Goal: Information Seeking & Learning: Learn about a topic

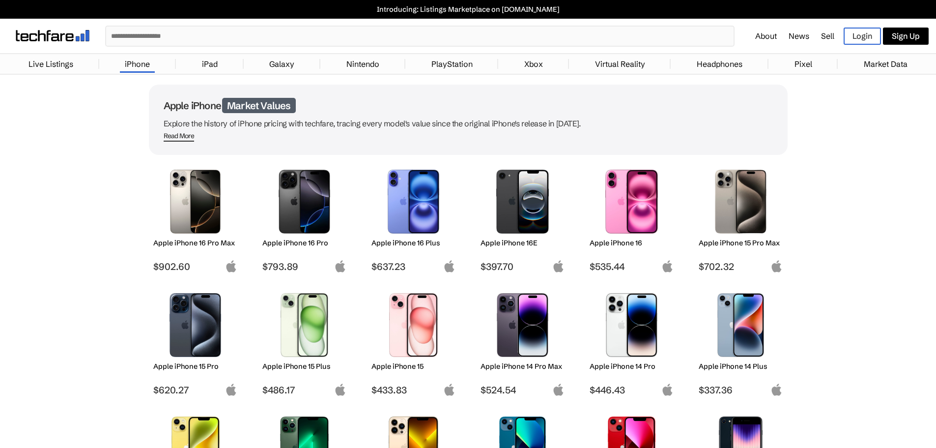
click at [134, 63] on link "iPhone" at bounding box center [137, 64] width 35 height 20
click at [180, 32] on input "text" at bounding box center [419, 36] width 627 height 19
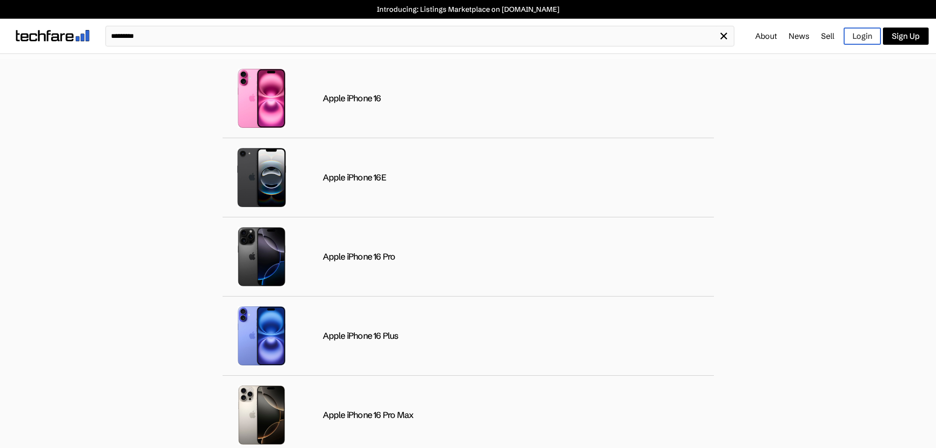
type input "*********"
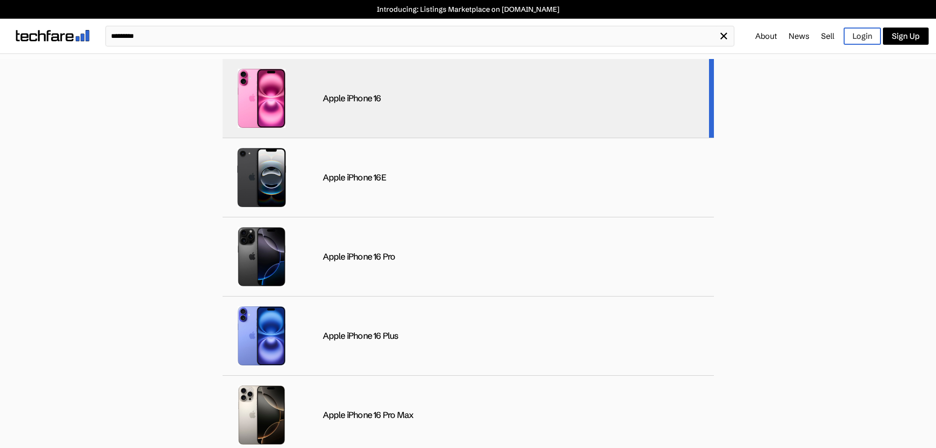
click at [351, 96] on div "Apple iPhone 16" at bounding box center [352, 98] width 58 height 11
click at [347, 98] on div "Apple iPhone 16" at bounding box center [352, 98] width 58 height 11
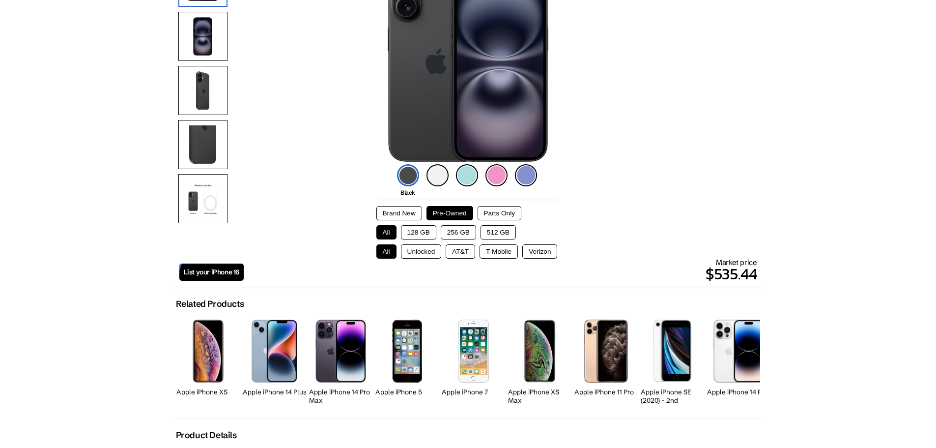
scroll to position [147, 0]
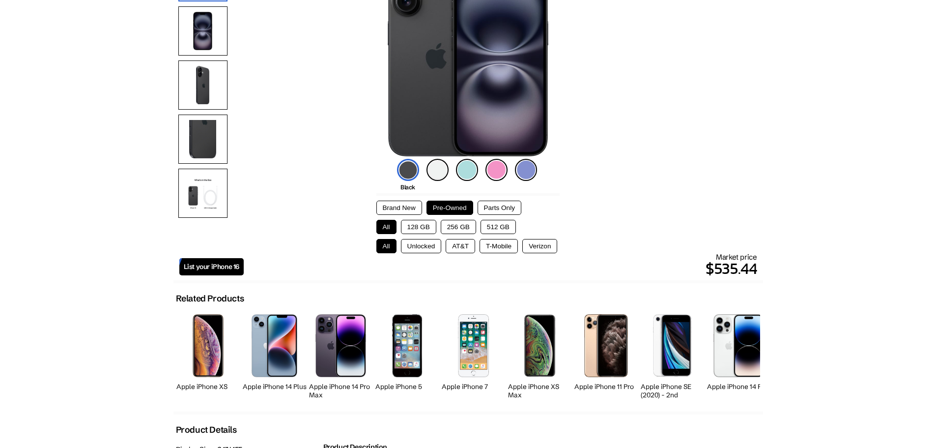
click at [439, 203] on button "Pre-Owned" at bounding box center [449, 207] width 47 height 14
click at [399, 206] on button "Brand New" at bounding box center [399, 207] width 46 height 14
click at [440, 206] on button "Pre-Owned" at bounding box center [449, 207] width 47 height 14
click at [402, 206] on button "Brand New" at bounding box center [399, 207] width 46 height 14
click at [535, 248] on button "Verizon" at bounding box center [539, 246] width 35 height 14
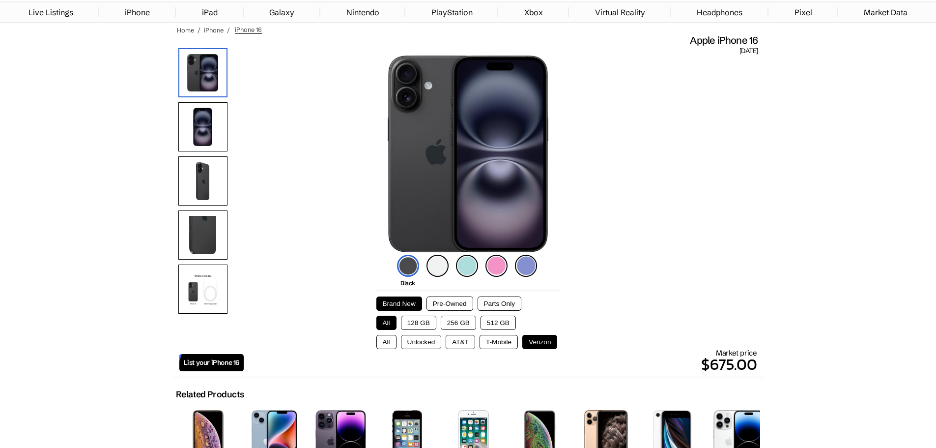
scroll to position [98, 0]
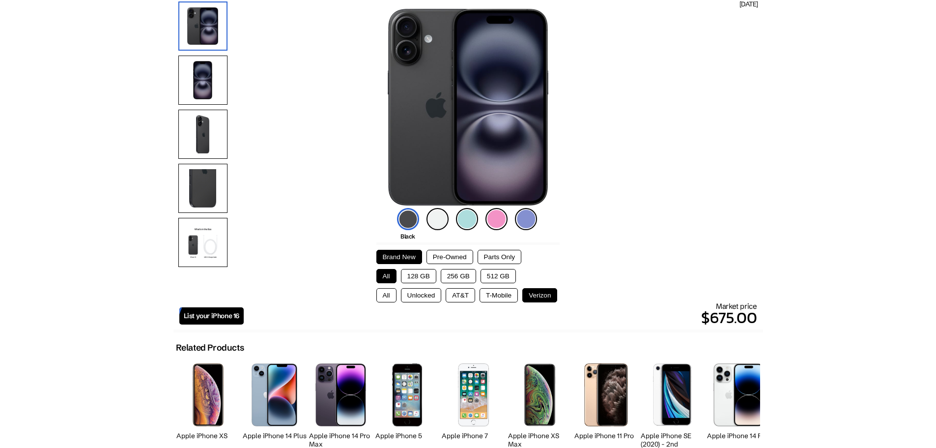
click at [496, 219] on img at bounding box center [496, 219] width 22 height 22
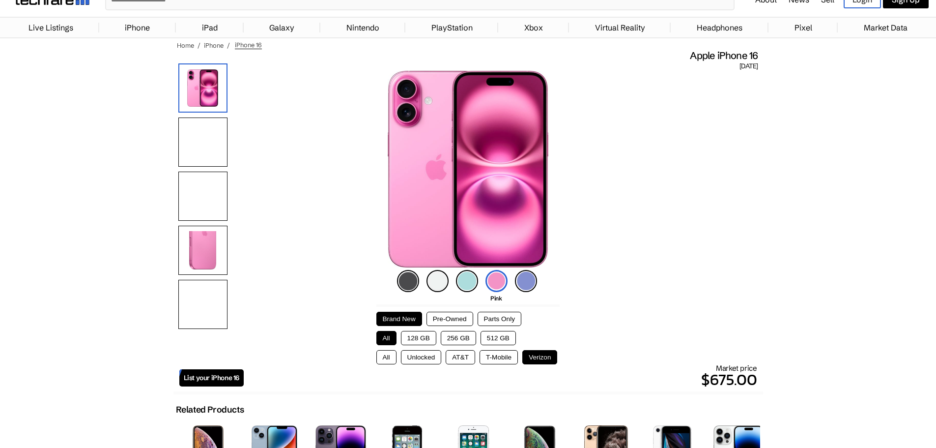
scroll to position [0, 0]
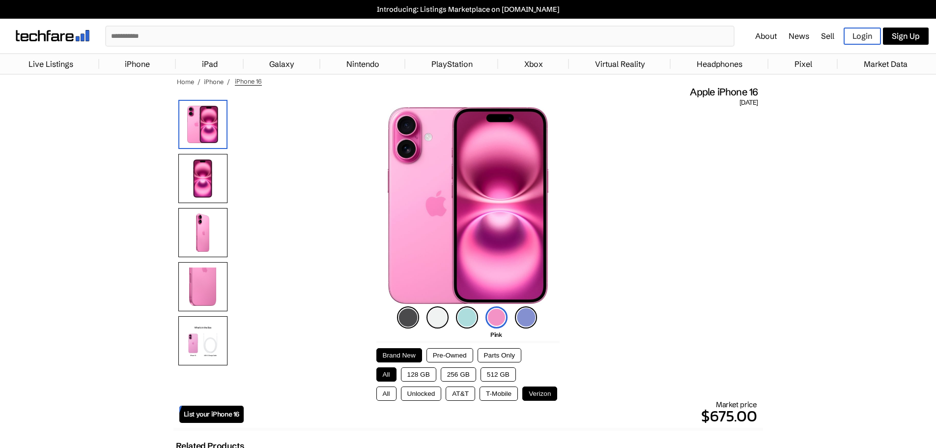
click at [141, 64] on link "iPhone" at bounding box center [137, 64] width 35 height 20
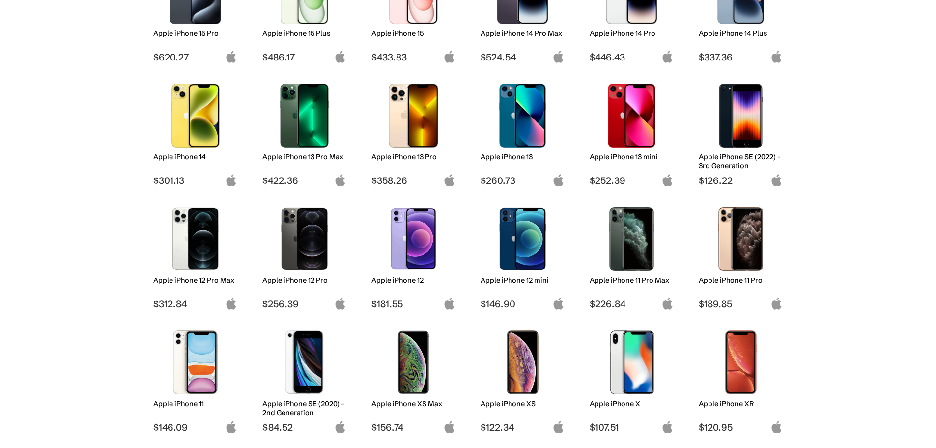
scroll to position [344, 0]
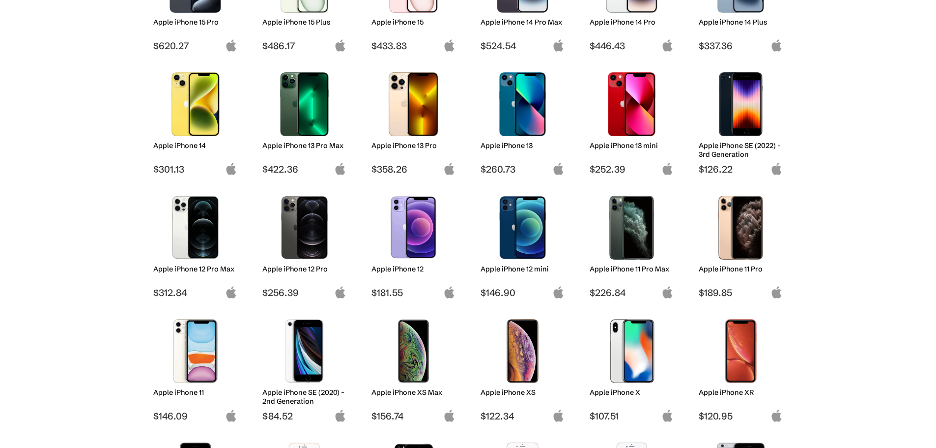
click at [417, 221] on img at bounding box center [413, 228] width 69 height 64
click at [424, 218] on img at bounding box center [413, 228] width 69 height 64
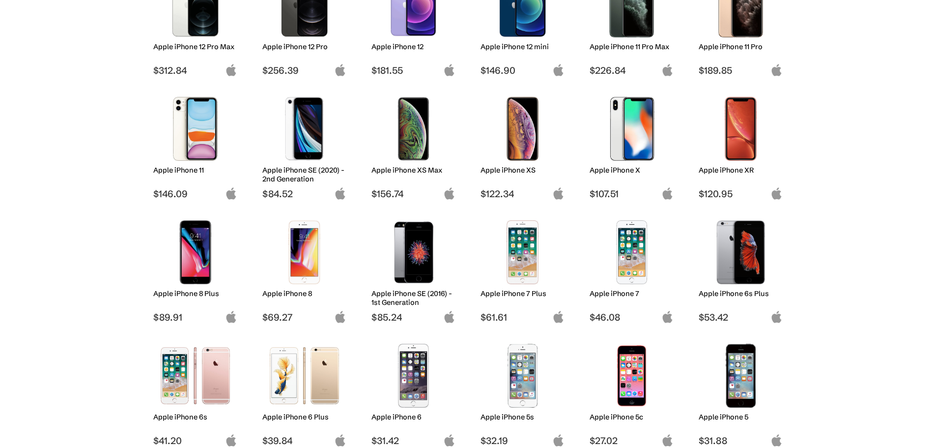
scroll to position [589, 0]
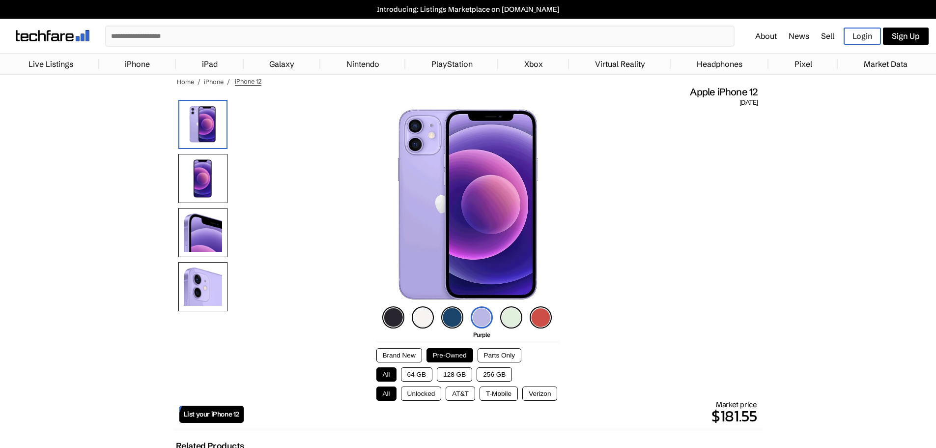
click at [228, 38] on input "text" at bounding box center [419, 36] width 627 height 19
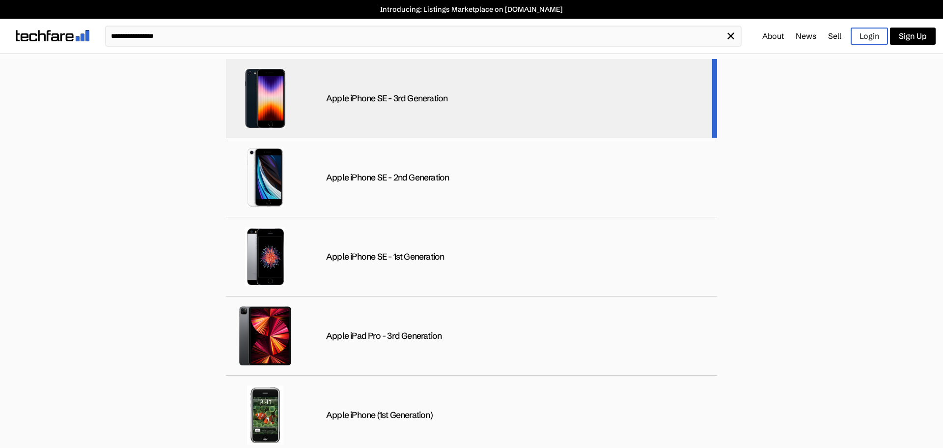
click at [399, 127] on div "Apple iPhone SE - 3rd Generation" at bounding box center [471, 98] width 491 height 79
click at [341, 102] on div "Apple iPhone SE - 3rd Generation" at bounding box center [386, 98] width 121 height 11
click at [262, 101] on img at bounding box center [265, 98] width 59 height 59
click at [282, 94] on img at bounding box center [265, 98] width 59 height 59
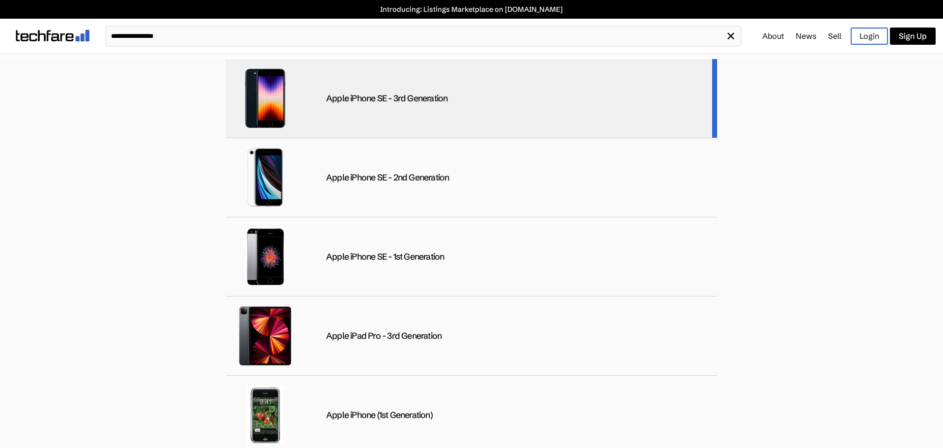
click at [283, 94] on img at bounding box center [265, 98] width 59 height 59
click at [262, 88] on img at bounding box center [265, 98] width 59 height 59
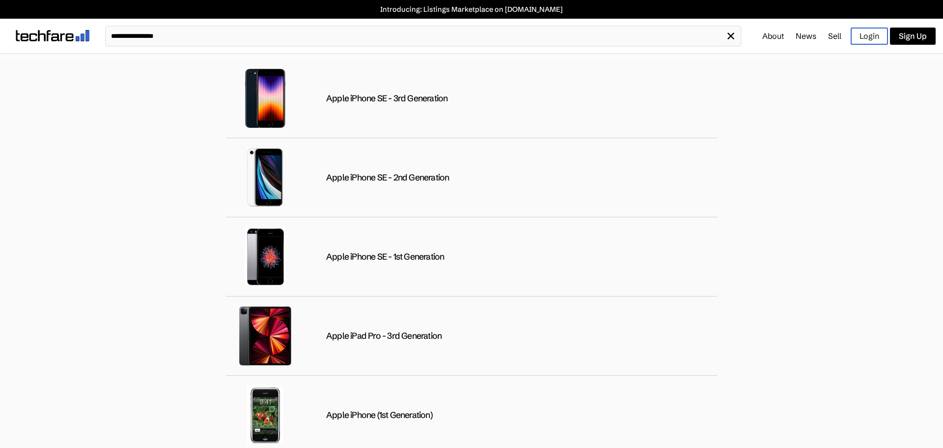
click at [236, 37] on input "**********" at bounding box center [416, 36] width 620 height 19
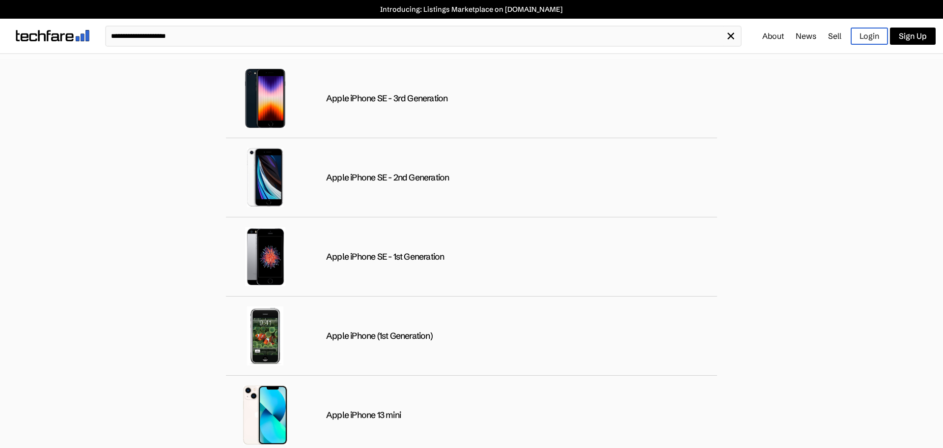
type input "**********"
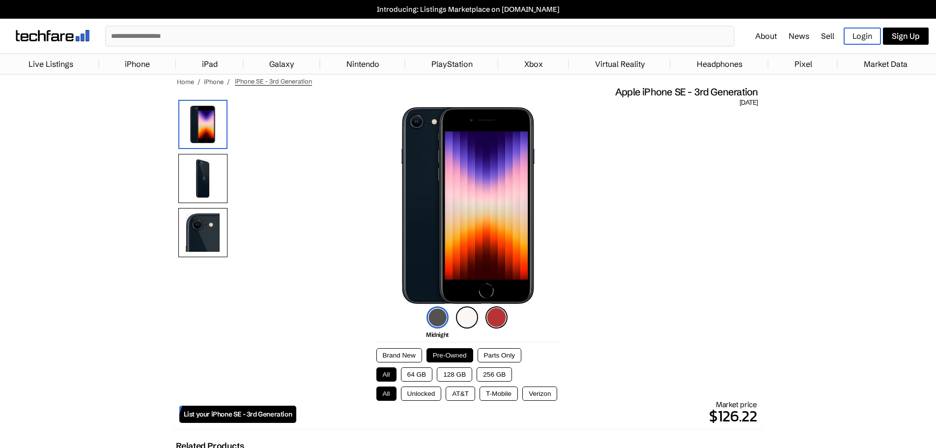
click at [400, 356] on button "Brand New" at bounding box center [399, 355] width 46 height 14
click at [453, 356] on button "Pre-Owned" at bounding box center [449, 355] width 47 height 14
click at [492, 393] on button "T-Mobile" at bounding box center [498, 393] width 38 height 14
click at [402, 352] on button "Brand New" at bounding box center [399, 355] width 46 height 14
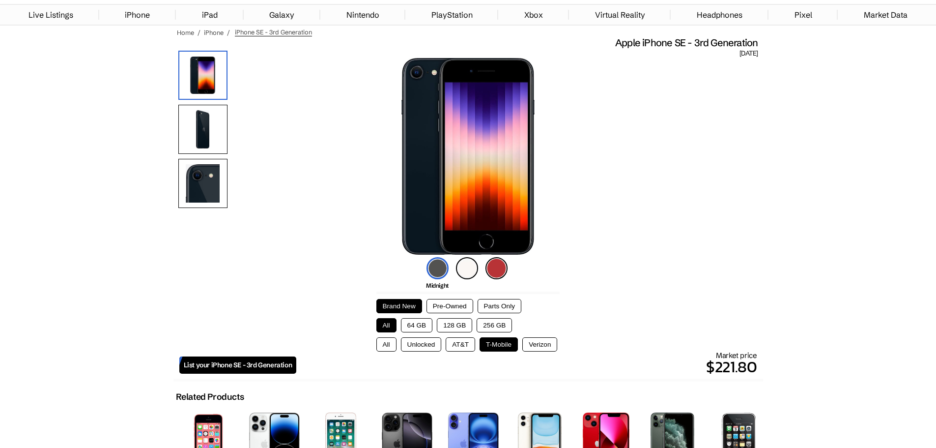
scroll to position [98, 0]
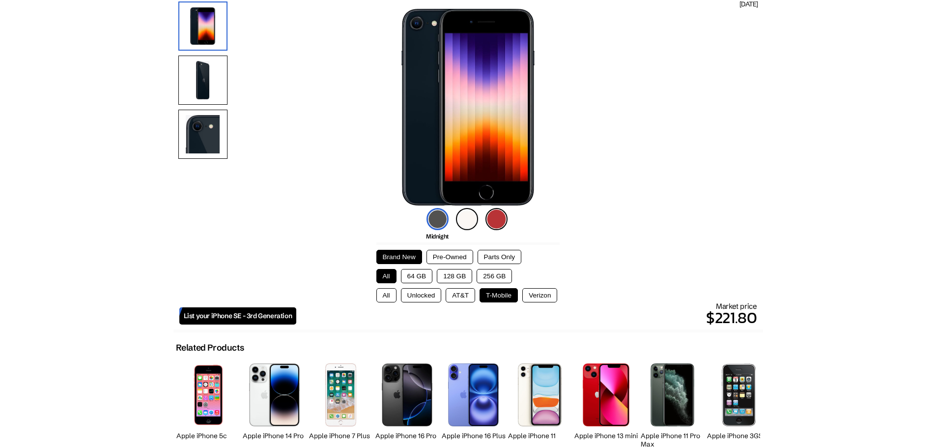
click at [399, 253] on button "Brand New" at bounding box center [399, 257] width 46 height 14
click at [470, 216] on img at bounding box center [467, 219] width 22 height 22
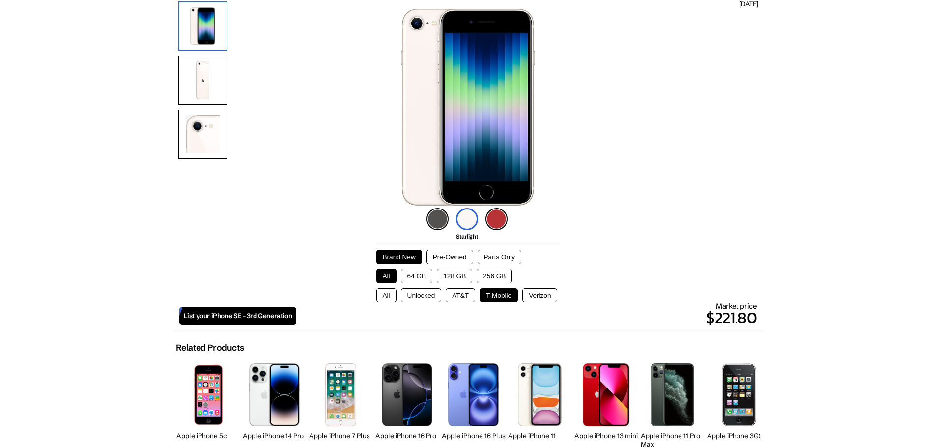
click at [507, 223] on div "Midnight Starlight [PRODUCT]Red" at bounding box center [468, 218] width 88 height 27
drag, startPoint x: 427, startPoint y: 228, endPoint x: 437, endPoint y: 226, distance: 10.0
click at [429, 228] on li "Midnight" at bounding box center [437, 219] width 22 height 22
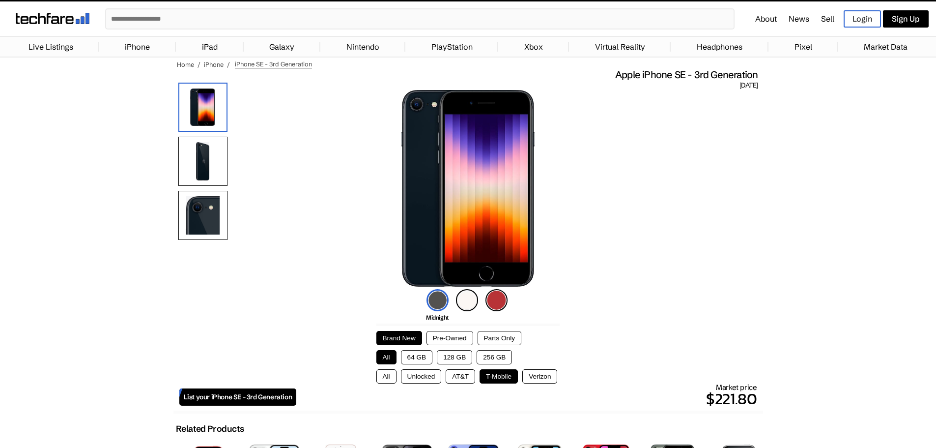
scroll to position [0, 0]
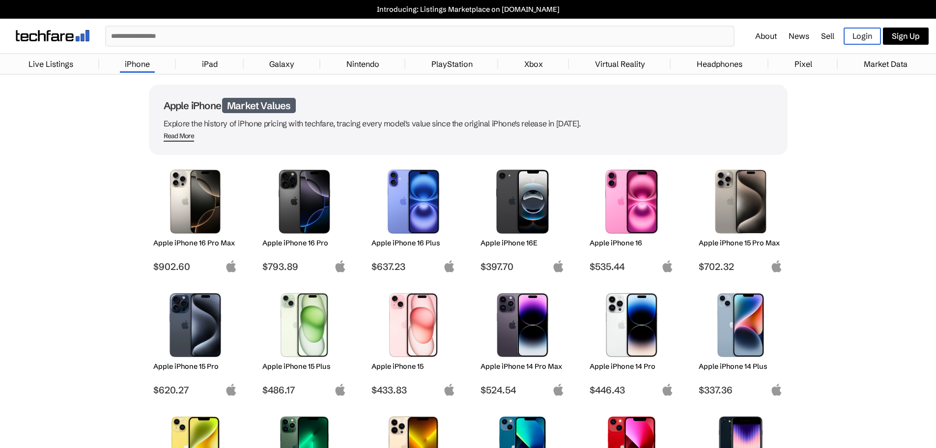
click at [208, 35] on input "text" at bounding box center [419, 36] width 627 height 19
click at [270, 38] on input "text" at bounding box center [419, 36] width 627 height 19
paste input "**********"
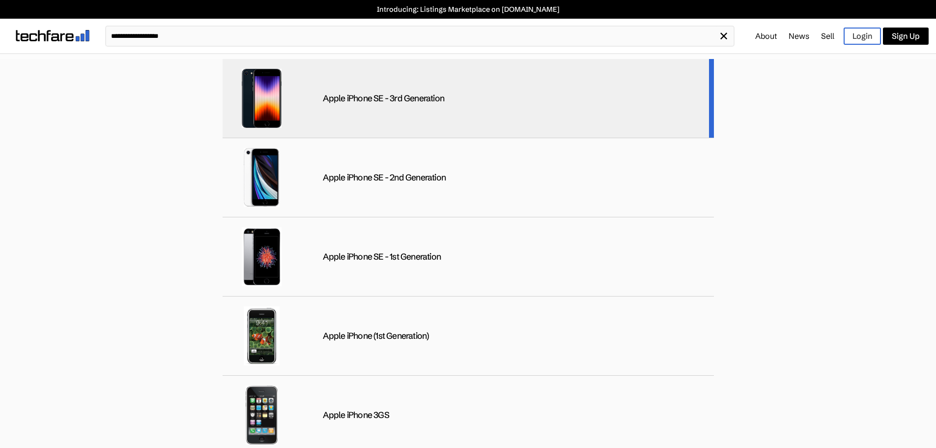
type input "**********"
click at [386, 106] on div "Apple iPhone SE - 3rd Generation" at bounding box center [468, 98] width 491 height 79
click at [542, 105] on div "Apple iPhone SE - 3rd Generation" at bounding box center [468, 98] width 491 height 79
click at [696, 101] on div "Apple iPhone SE - 3rd Generation" at bounding box center [468, 98] width 491 height 79
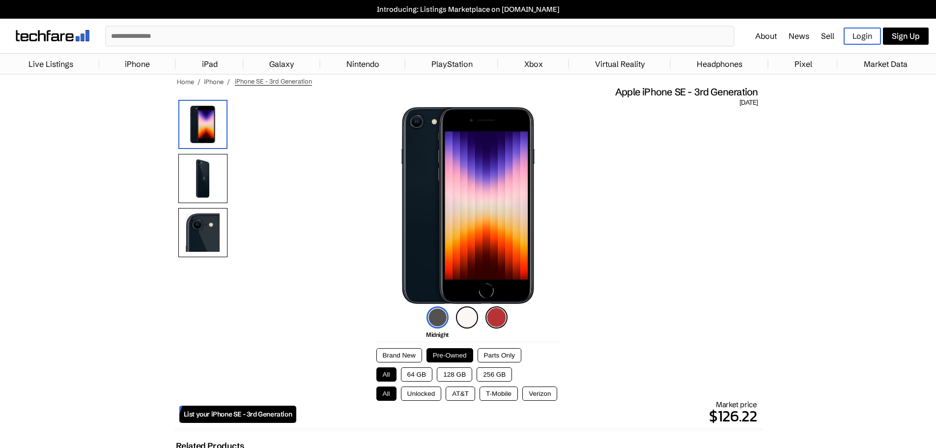
click at [403, 351] on button "Brand New" at bounding box center [399, 355] width 46 height 14
click at [454, 392] on button "AT&T" at bounding box center [460, 393] width 29 height 14
click at [501, 392] on button "T-Mobile" at bounding box center [498, 393] width 38 height 14
click at [542, 392] on button "Verizon" at bounding box center [539, 393] width 35 height 14
click at [386, 393] on button "All" at bounding box center [386, 393] width 20 height 14
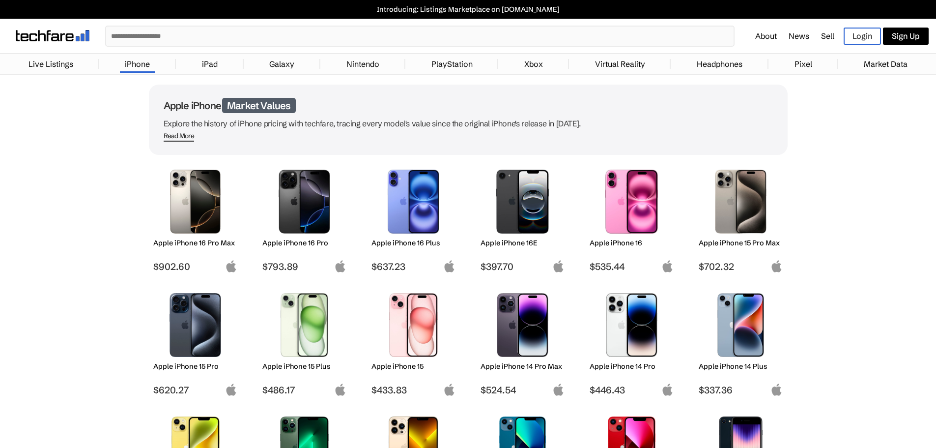
paste input "**********"
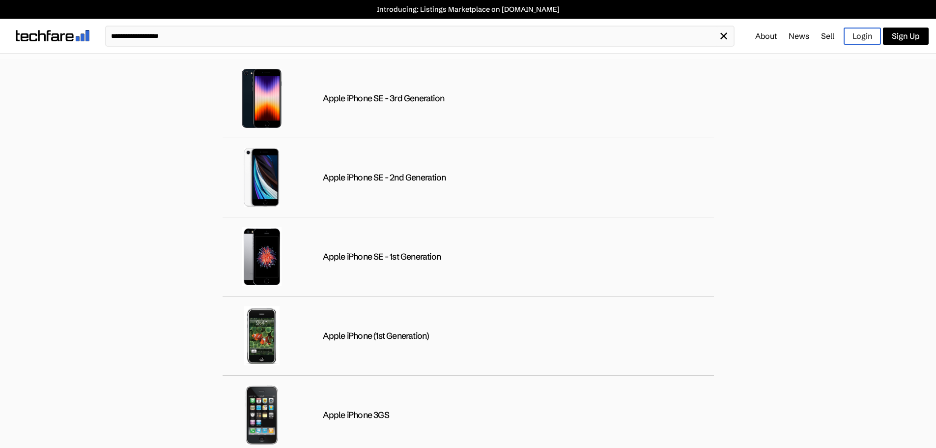
type input "**********"
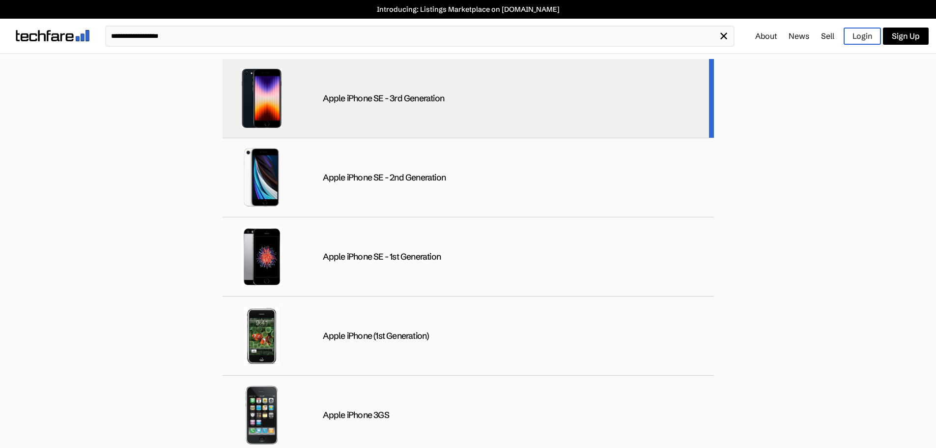
click at [277, 89] on img at bounding box center [261, 98] width 59 height 59
click at [276, 89] on img at bounding box center [261, 98] width 59 height 59
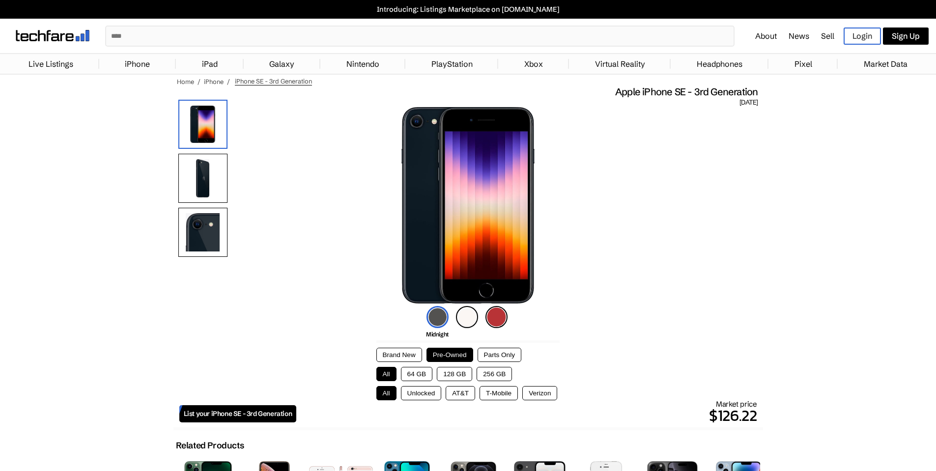
click at [386, 372] on button "All" at bounding box center [386, 374] width 20 height 14
click at [386, 354] on button "Brand New" at bounding box center [399, 355] width 46 height 14
click at [140, 59] on link "iPhone" at bounding box center [137, 64] width 35 height 20
